Goal: Task Accomplishment & Management: Manage account settings

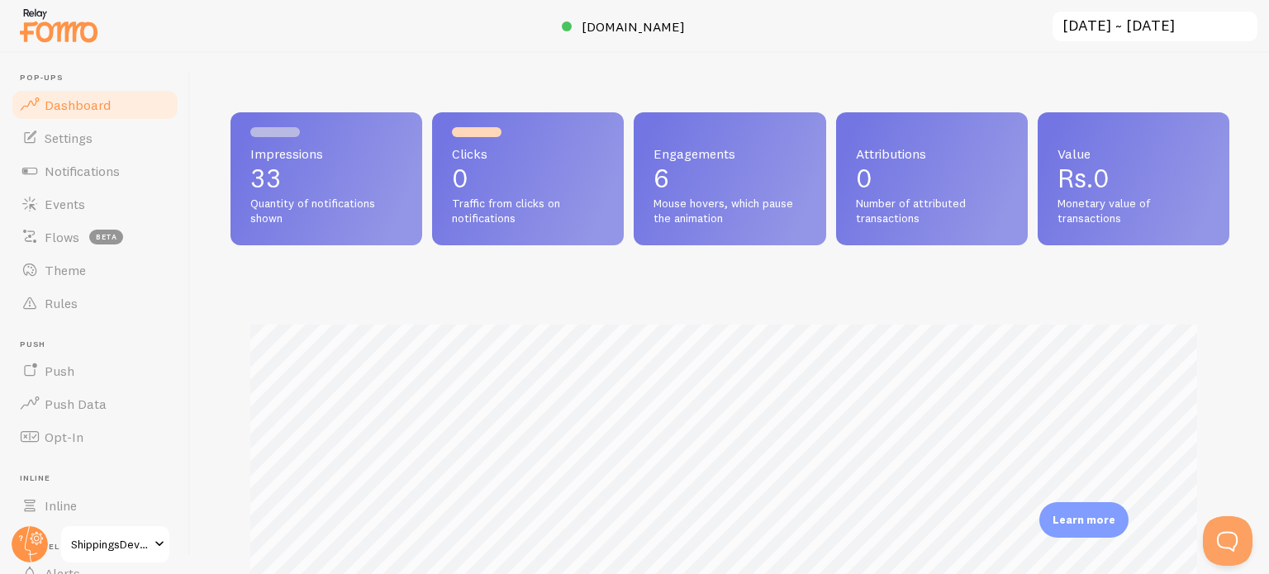
scroll to position [434, 986]
drag, startPoint x: 69, startPoint y: 136, endPoint x: 82, endPoint y: 138, distance: 12.5
click at [69, 136] on span "Settings" at bounding box center [69, 138] width 48 height 17
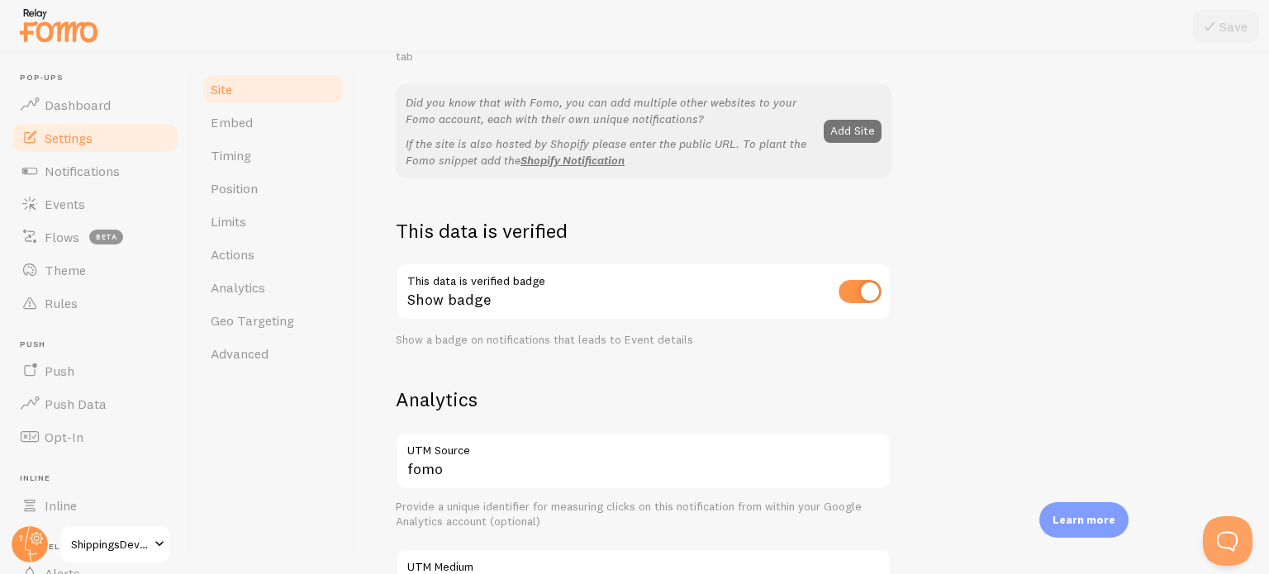
scroll to position [330, 0]
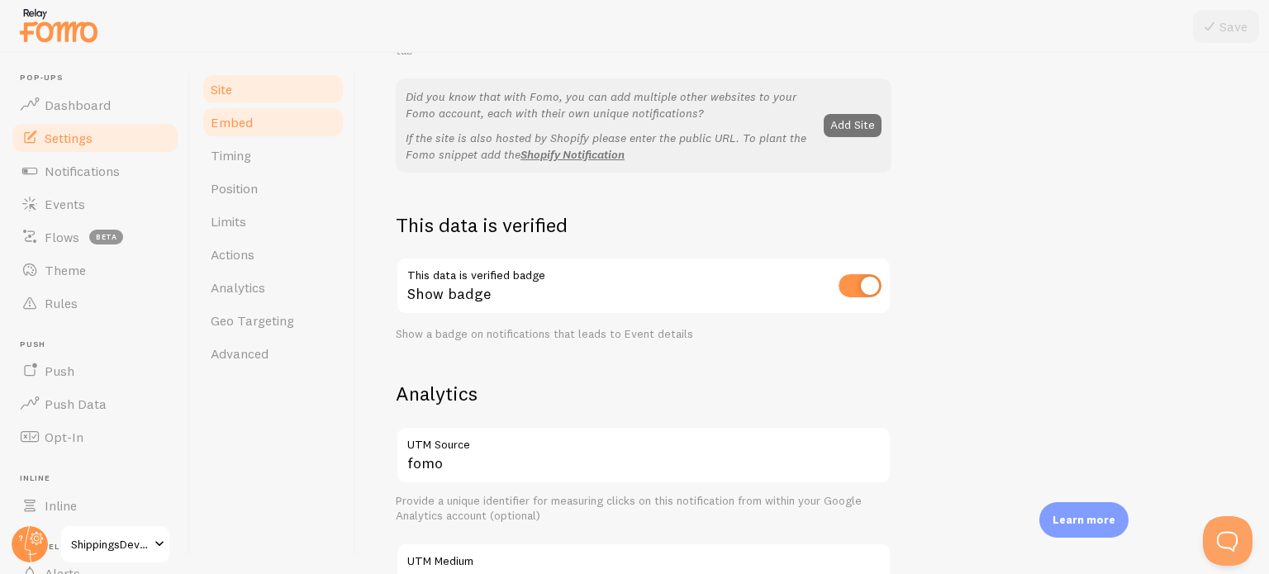
click at [266, 128] on link "Embed" at bounding box center [273, 122] width 145 height 33
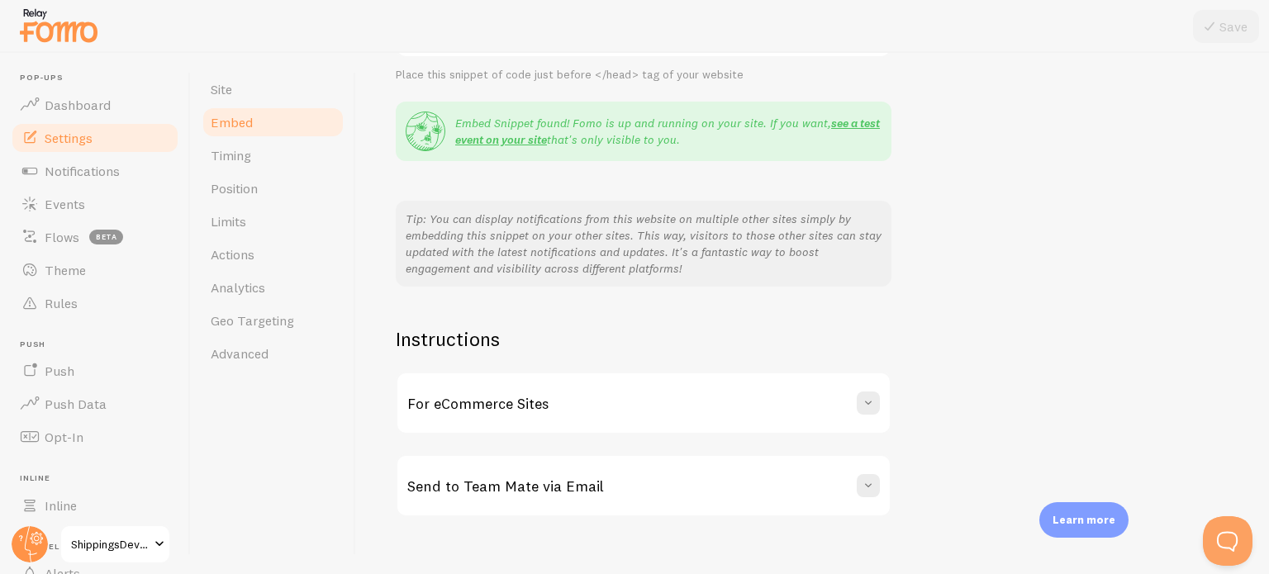
scroll to position [311, 0]
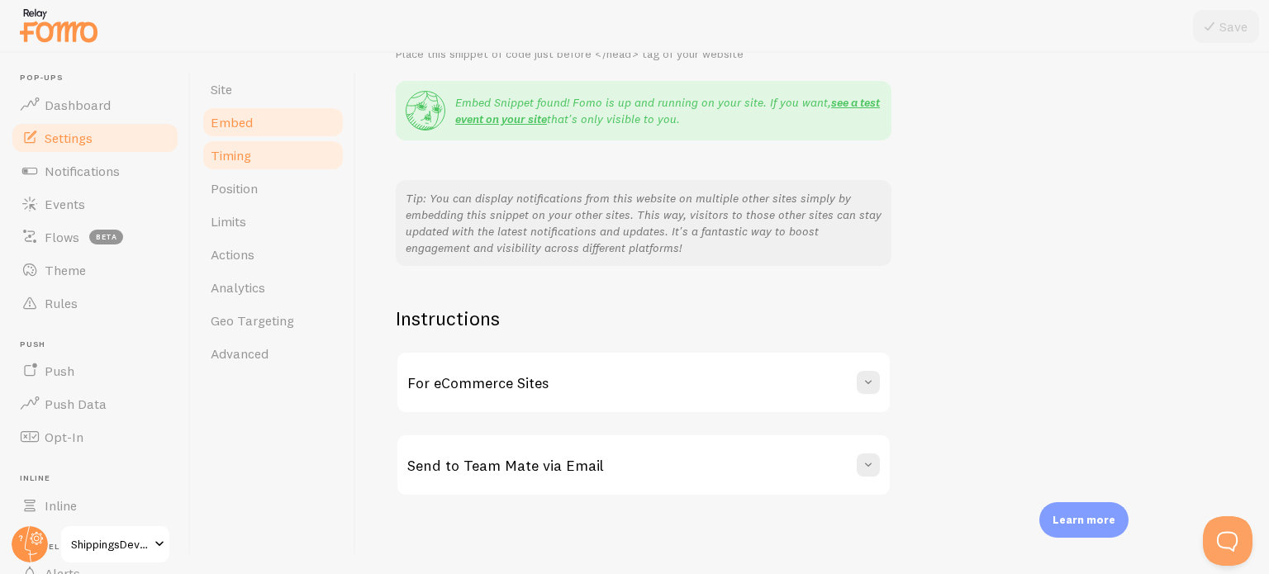
click at [251, 156] on link "Timing" at bounding box center [273, 155] width 145 height 33
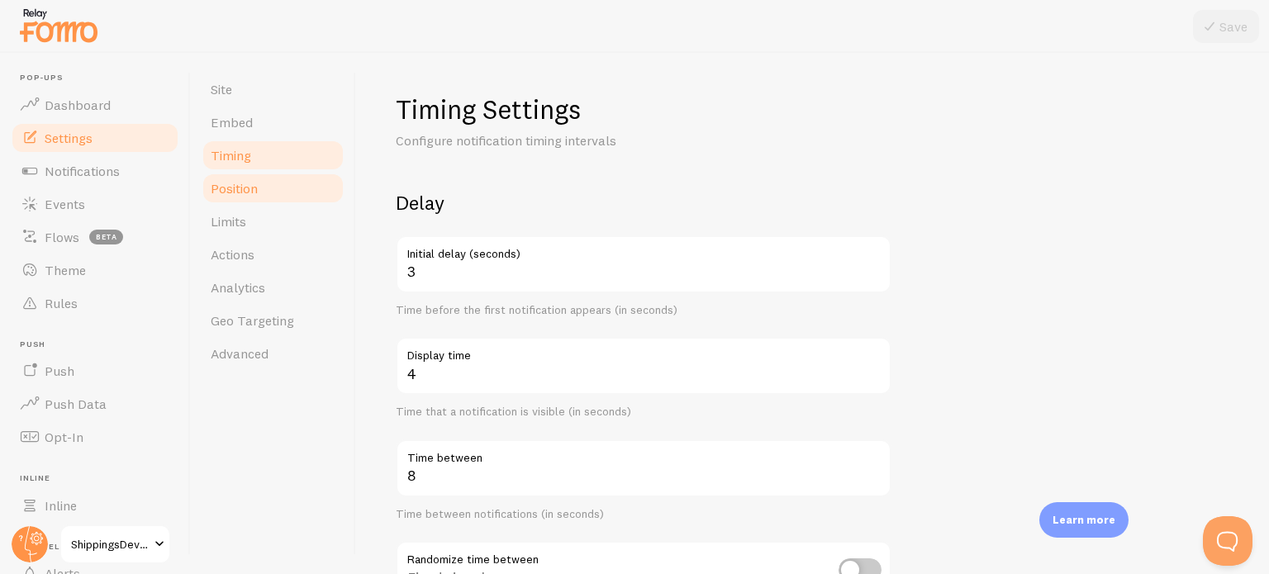
click at [254, 182] on span "Position" at bounding box center [234, 188] width 47 height 17
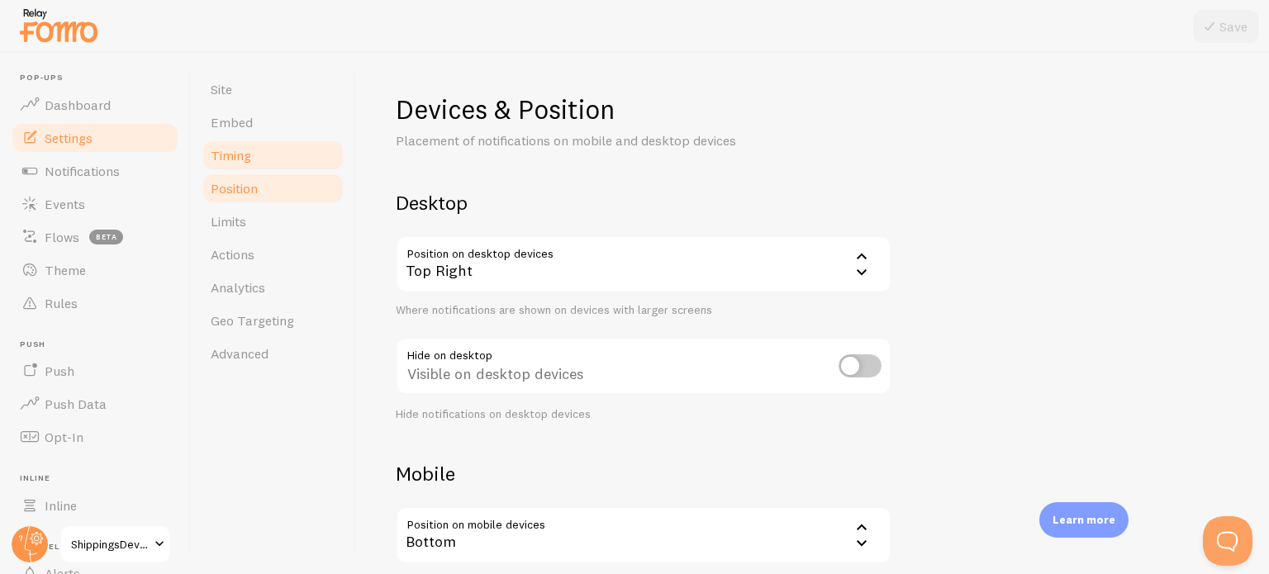
click at [274, 158] on link "Timing" at bounding box center [273, 155] width 145 height 33
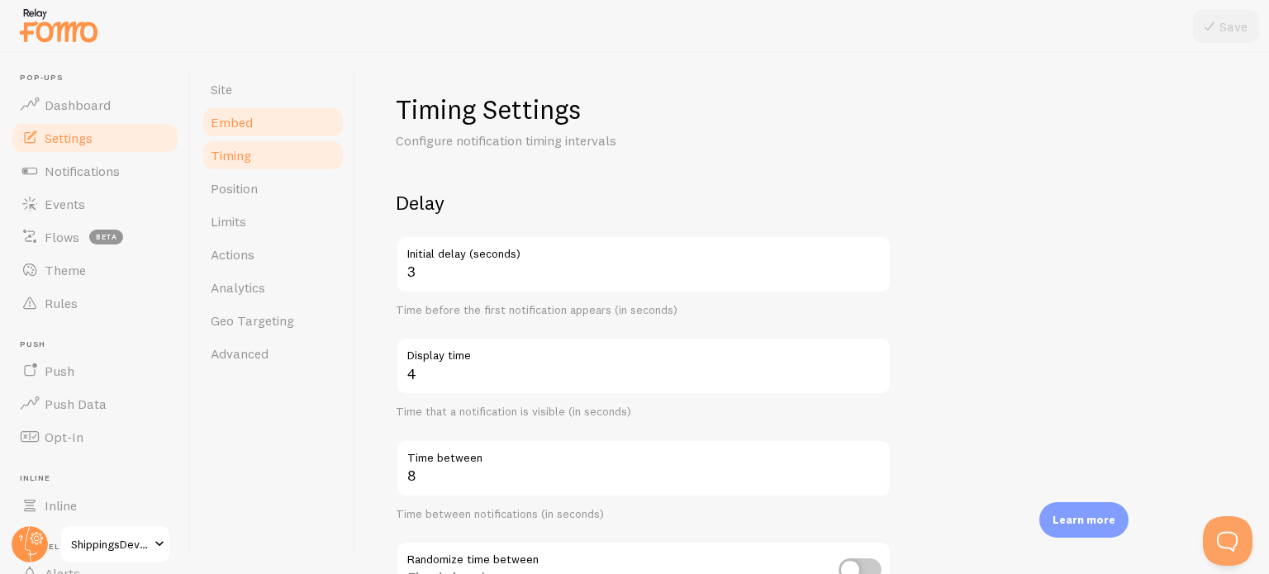
click at [273, 131] on link "Embed" at bounding box center [273, 122] width 145 height 33
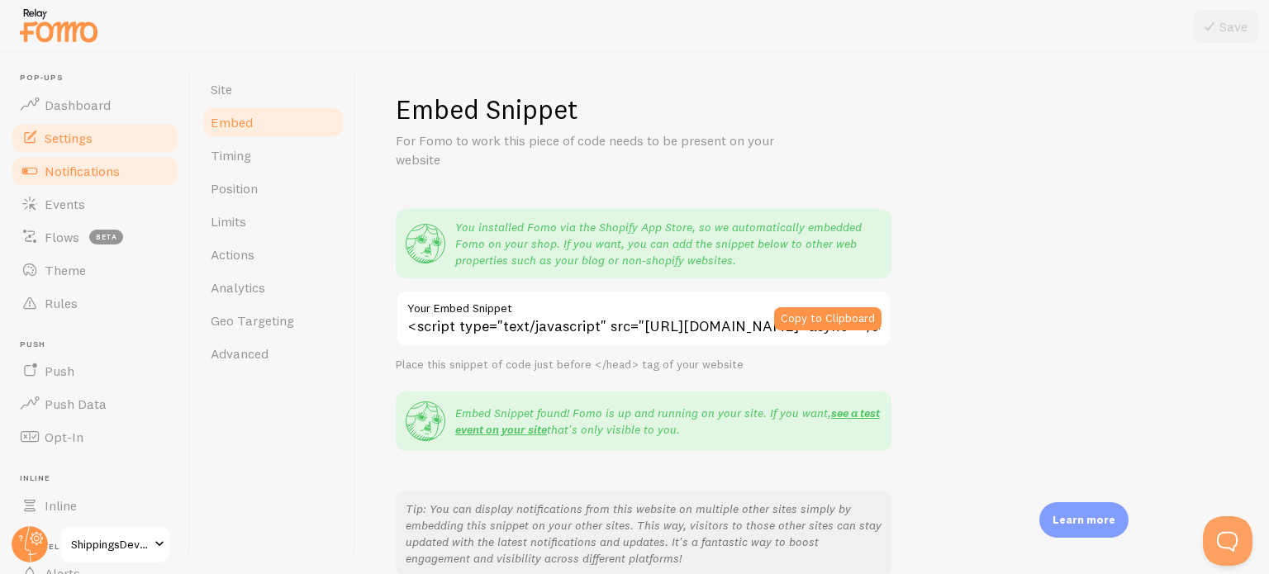
click at [69, 174] on span "Notifications" at bounding box center [82, 171] width 75 height 17
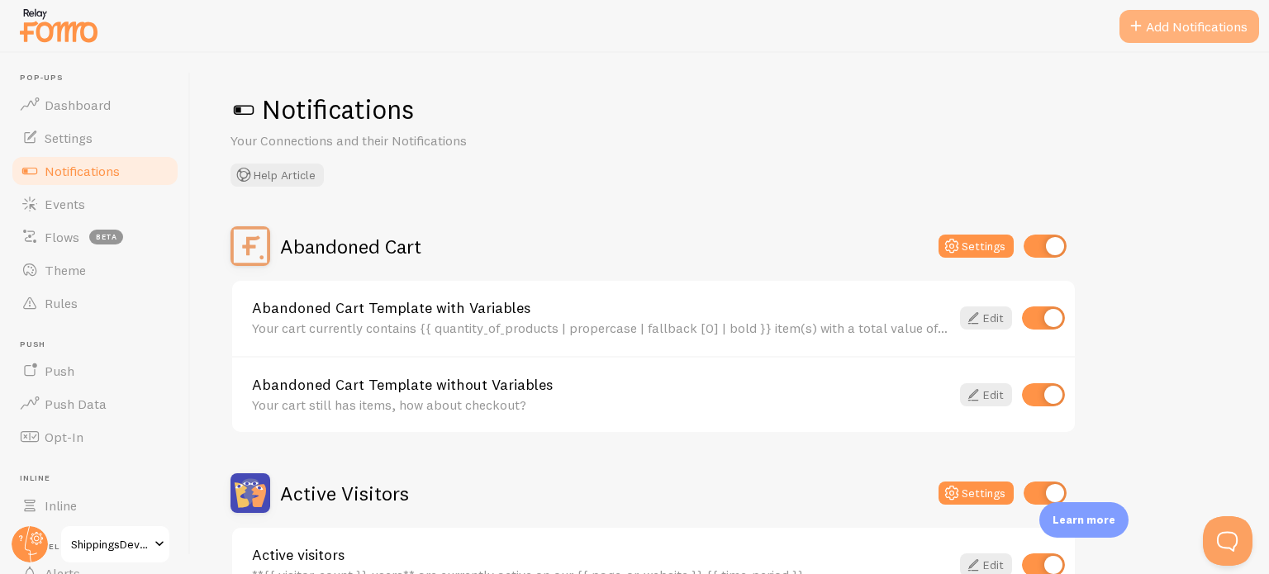
click at [1191, 29] on button "Add Notifications" at bounding box center [1190, 26] width 140 height 33
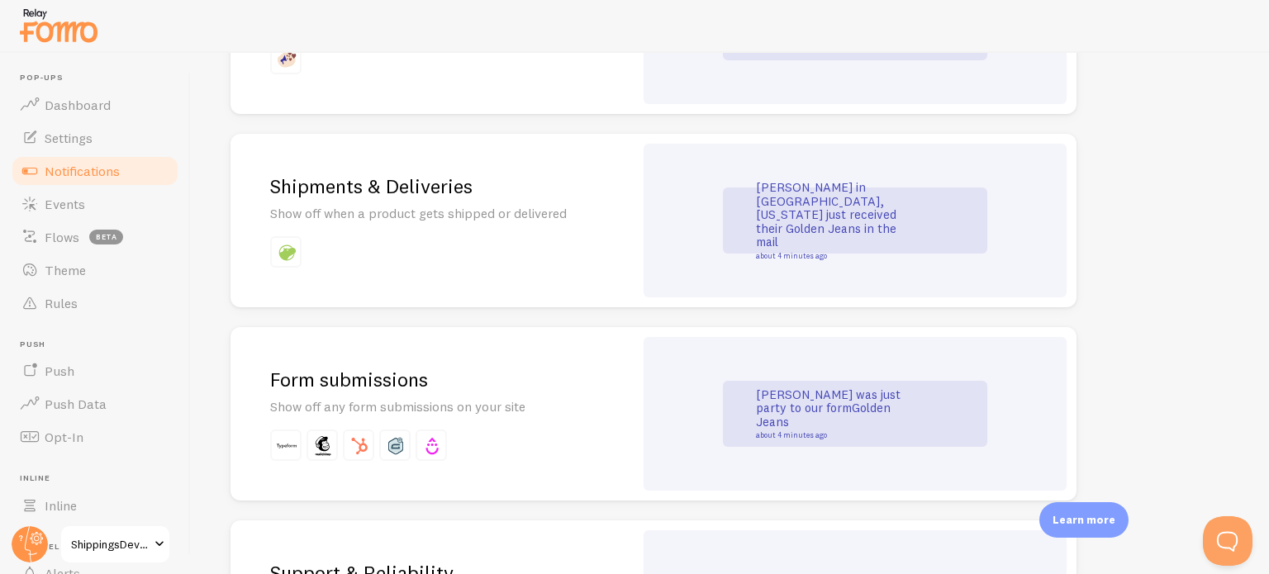
scroll to position [1322, 0]
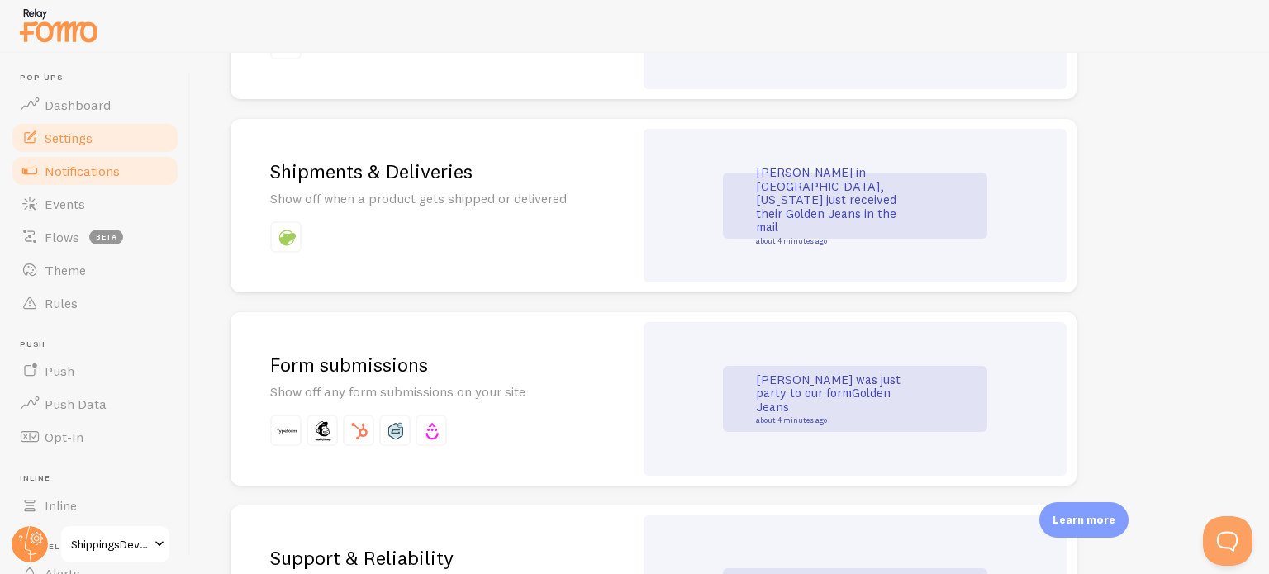
click at [79, 135] on span "Settings" at bounding box center [69, 138] width 48 height 17
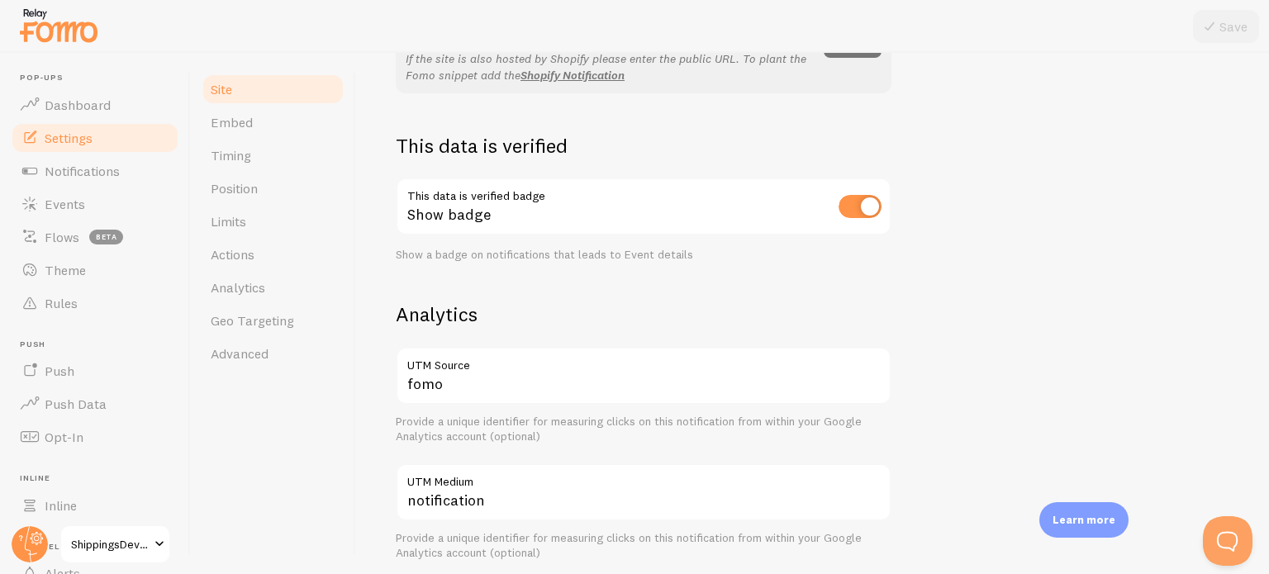
scroll to position [413, 0]
click at [92, 146] on link "Settings" at bounding box center [95, 137] width 170 height 33
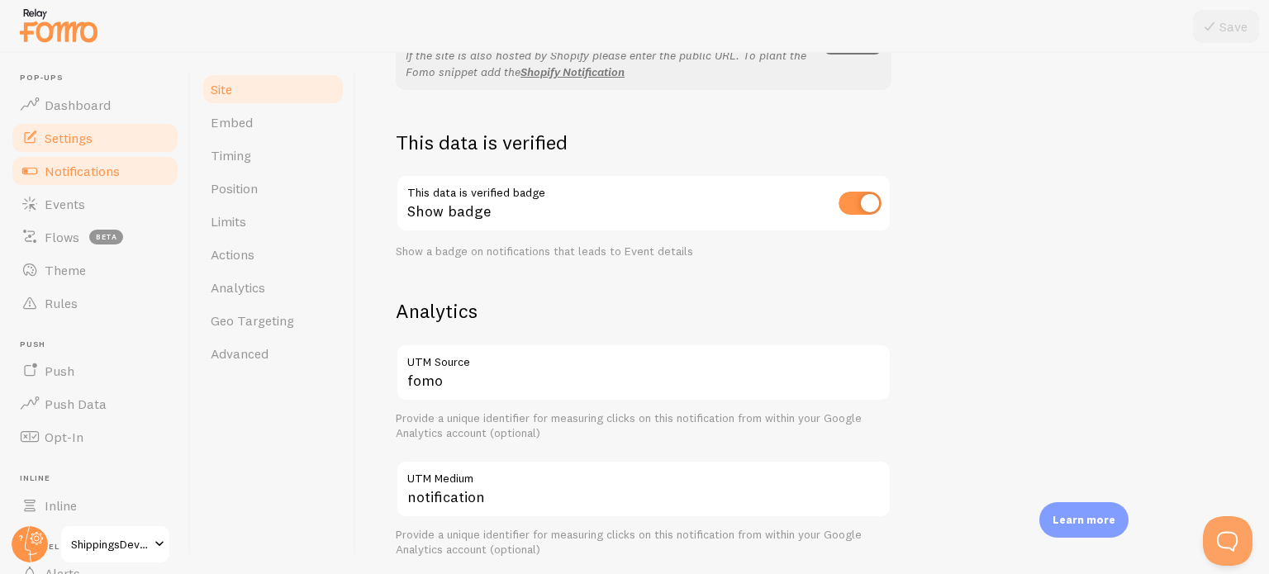
click at [97, 168] on span "Notifications" at bounding box center [82, 171] width 75 height 17
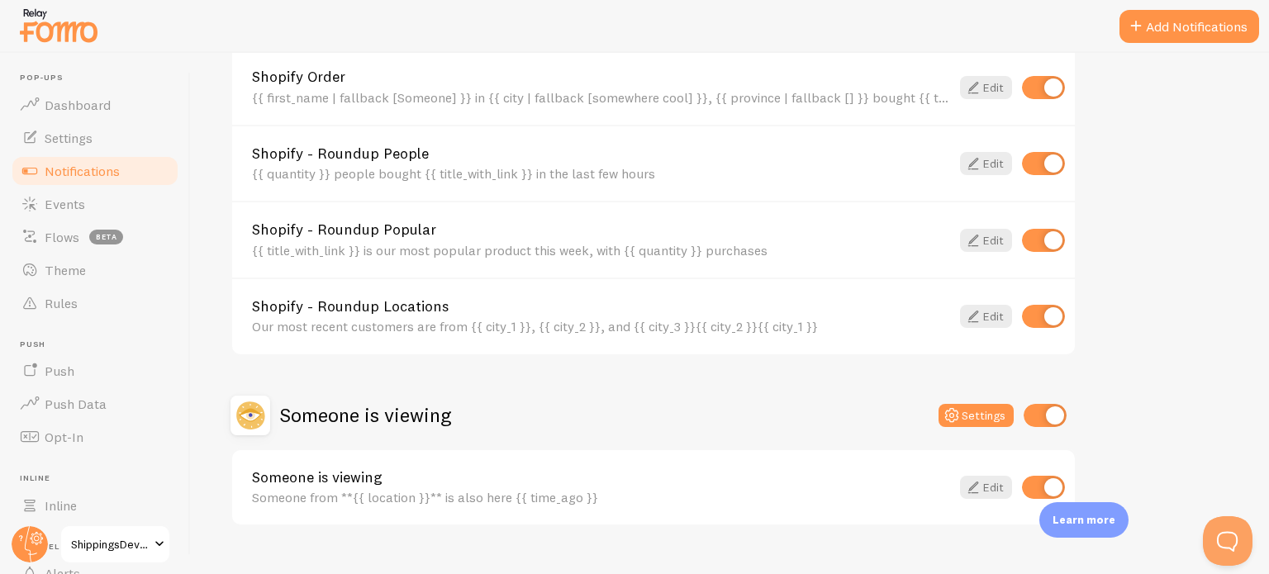
scroll to position [752, 0]
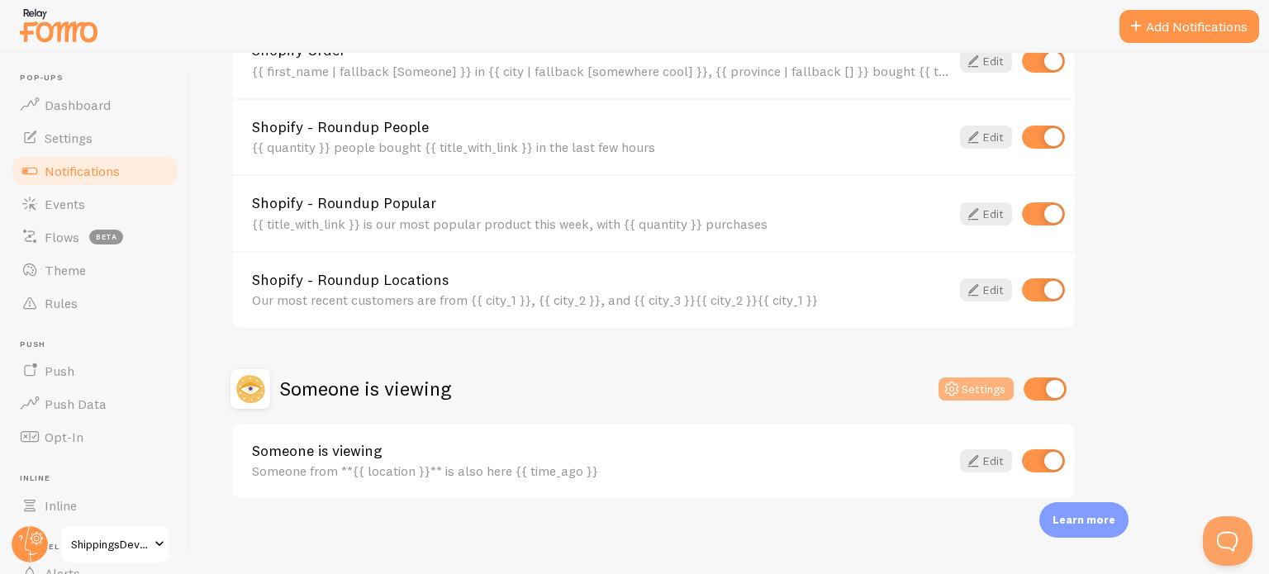
click at [991, 380] on button "Settings" at bounding box center [976, 389] width 75 height 23
